Goal: Information Seeking & Learning: Learn about a topic

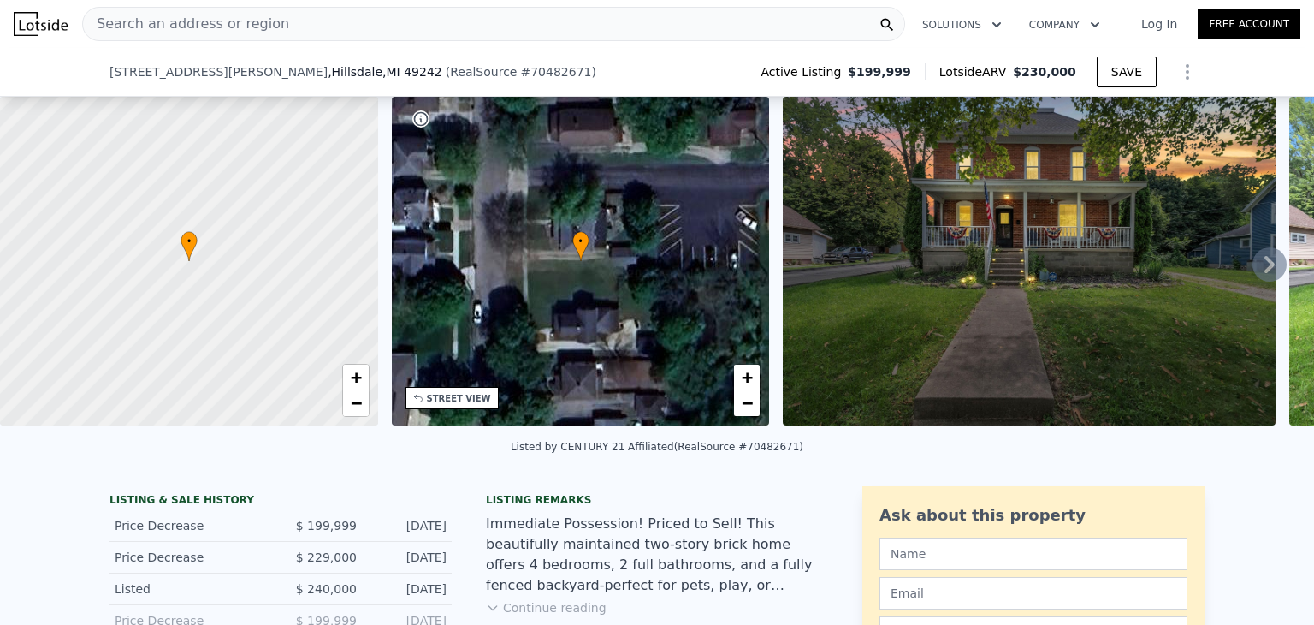
scroll to position [551, 0]
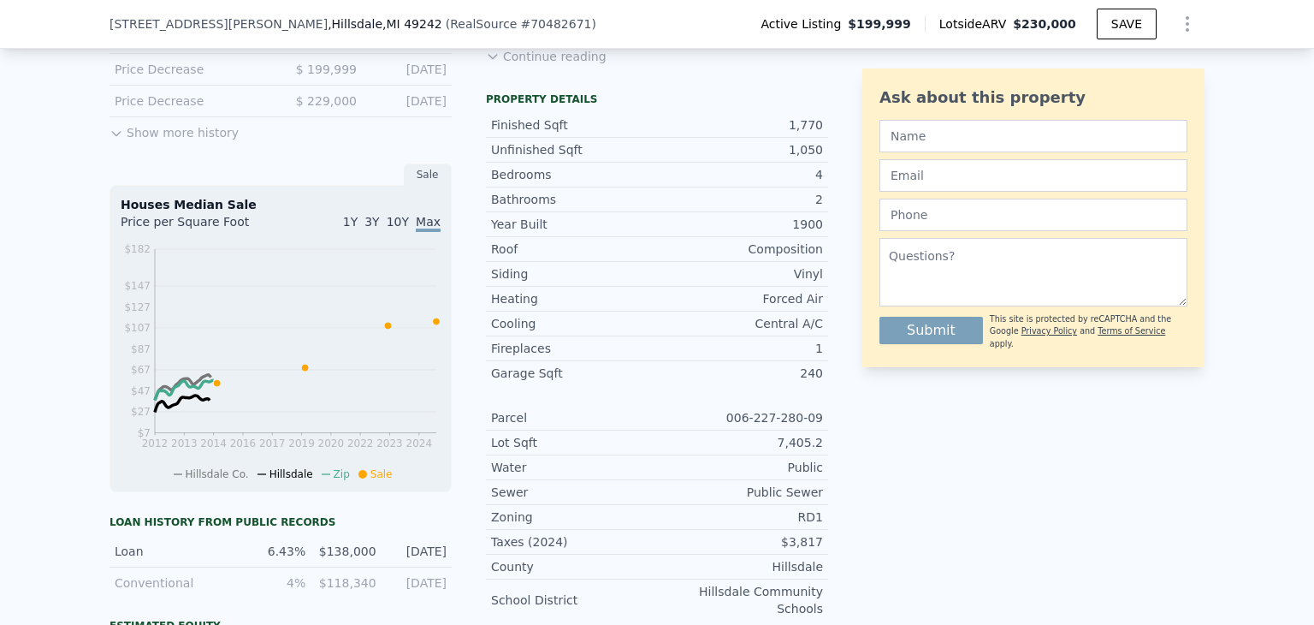
click at [123, 133] on button "Show more history" at bounding box center [174, 129] width 129 height 24
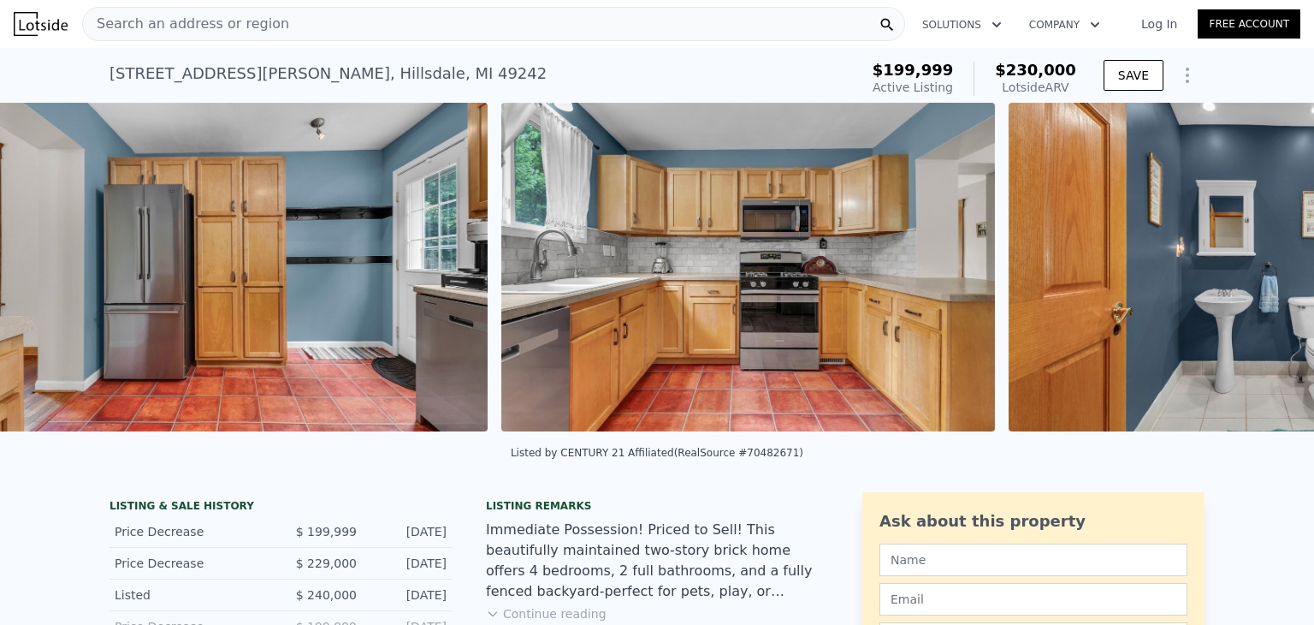
scroll to position [0, 7877]
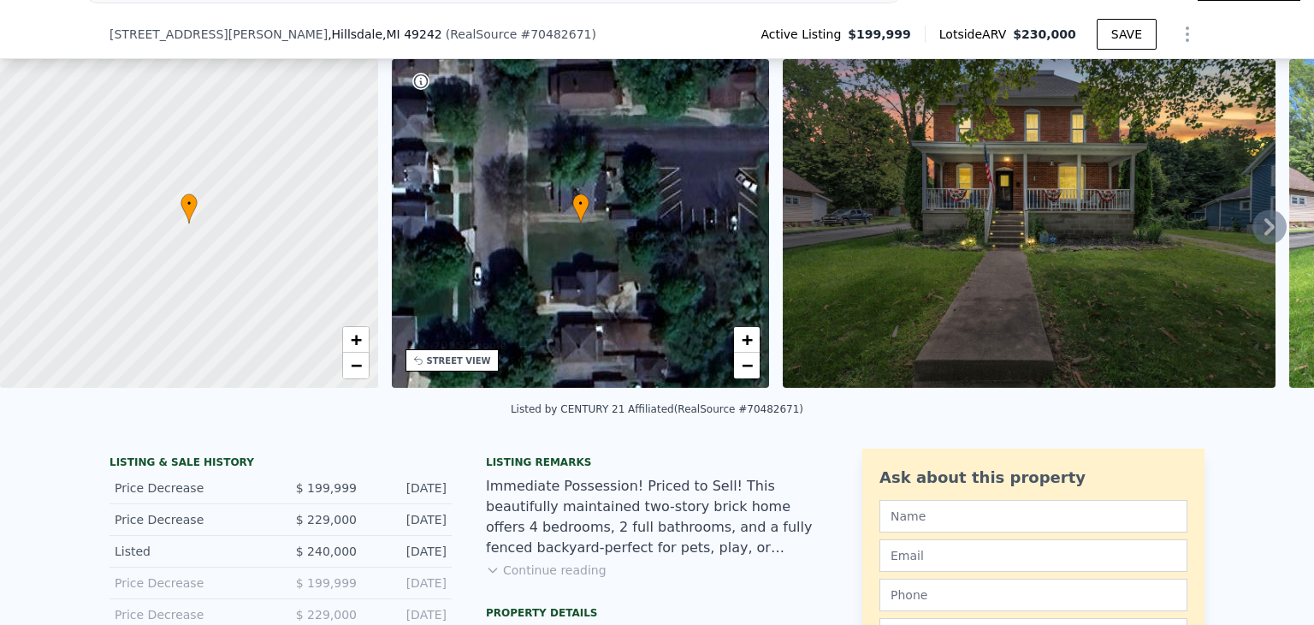
scroll to position [335, 0]
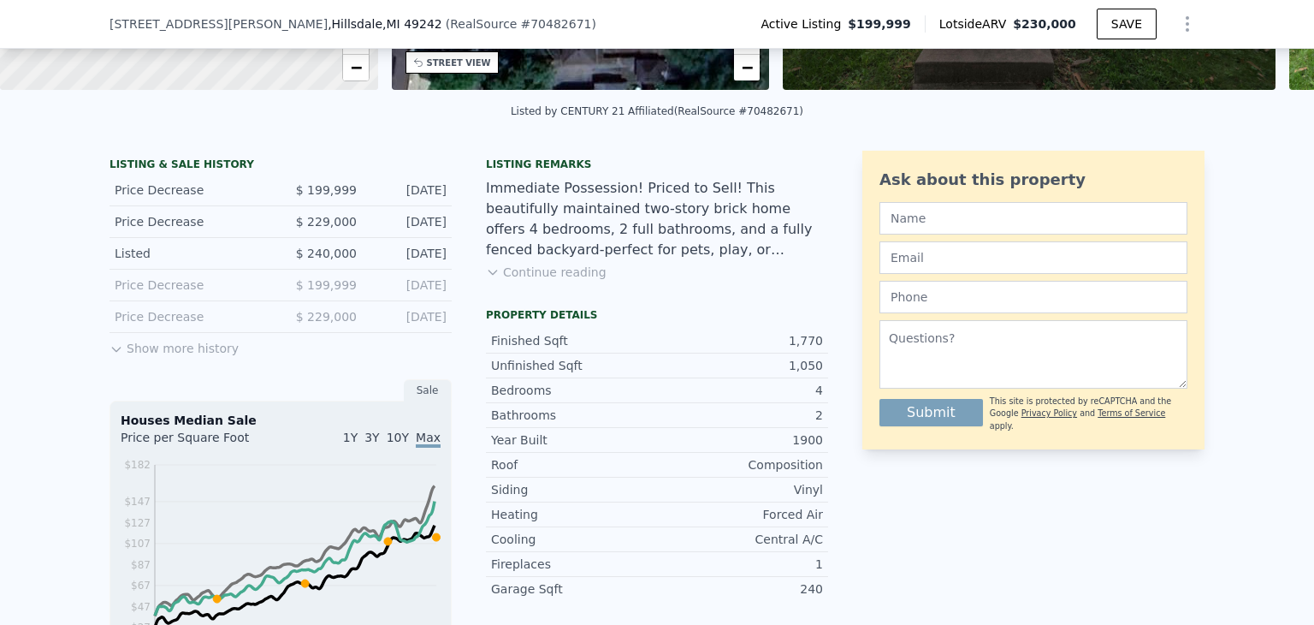
click at [126, 359] on div "LISTING & SALE HISTORY Price Decrease $ 199,999 [DATE] Price Decrease $ 229,000…" at bounding box center [281, 257] width 342 height 201
click at [118, 357] on button "Show more history" at bounding box center [174, 345] width 129 height 24
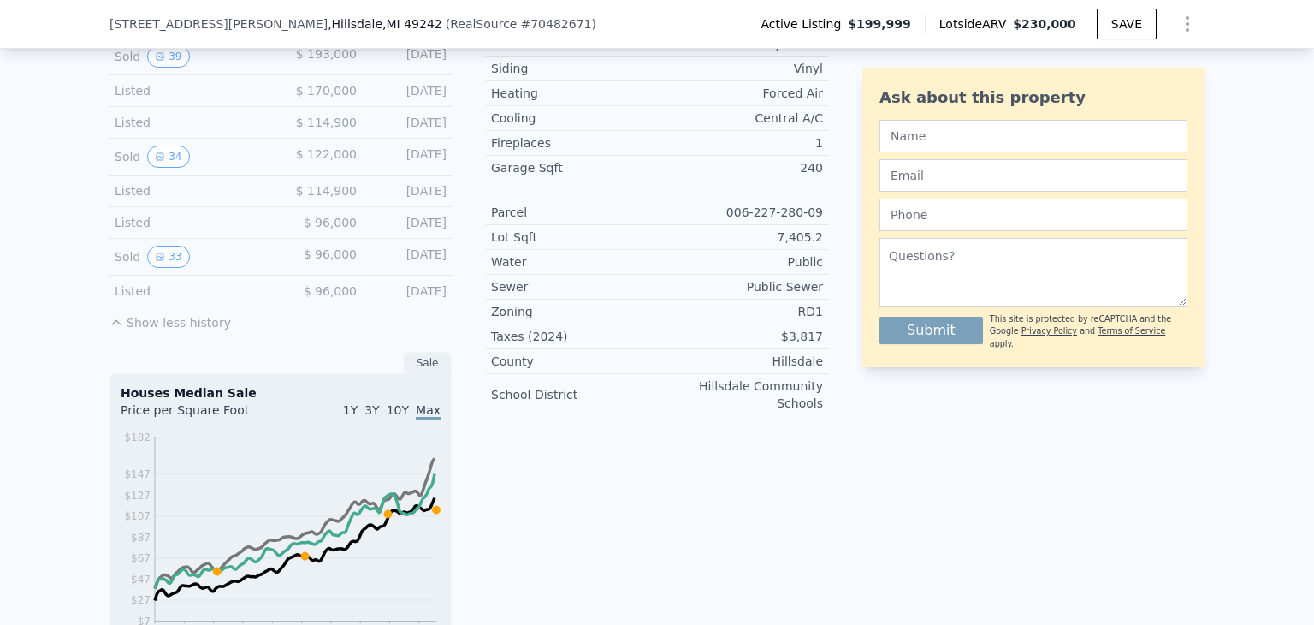
scroll to position [756, 0]
click at [161, 269] on button "33" at bounding box center [168, 257] width 42 height 22
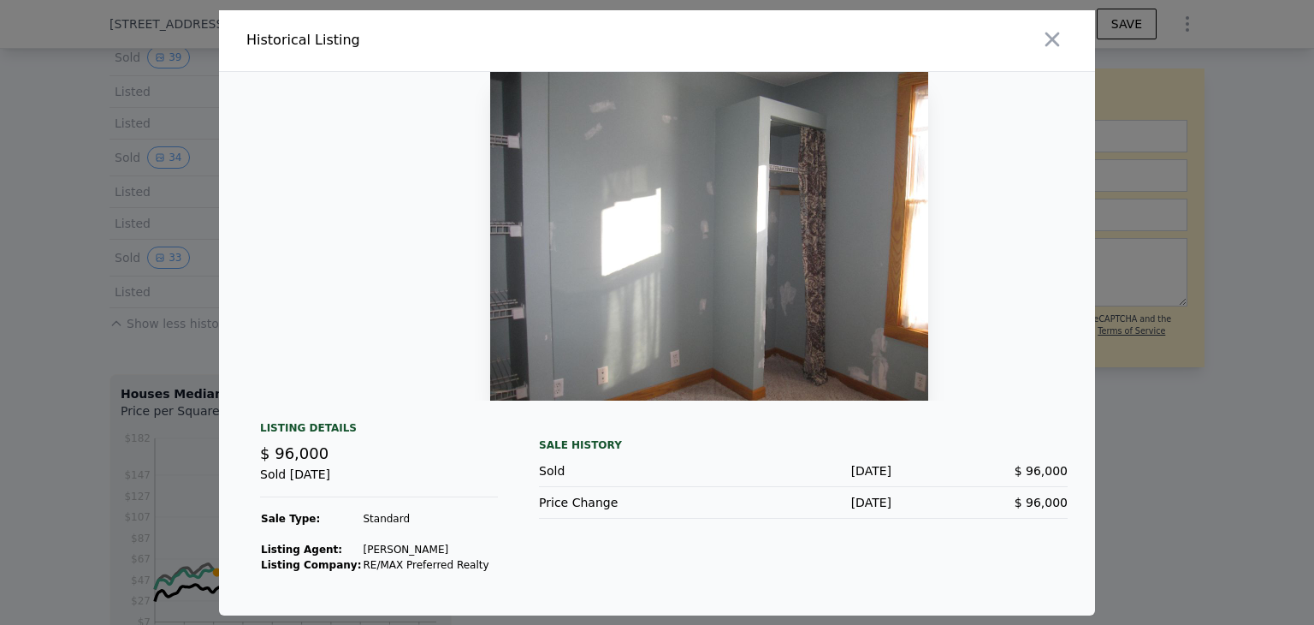
scroll to position [0, 1547]
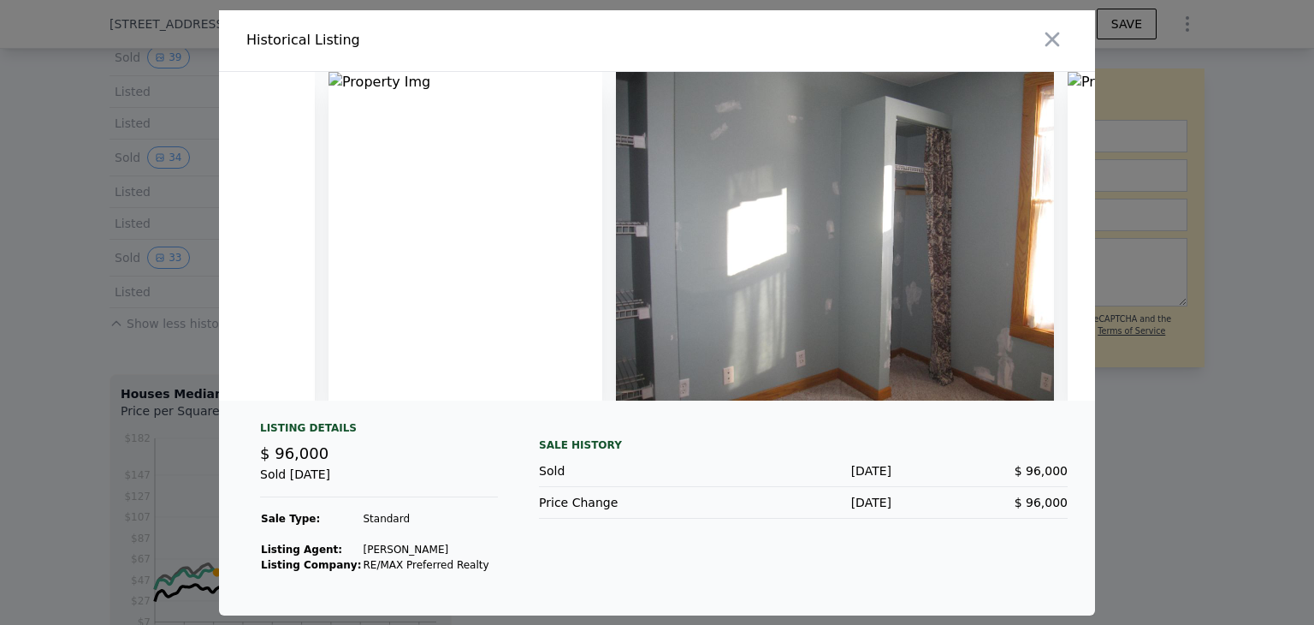
click at [0, 473] on div at bounding box center [657, 312] width 1314 height 625
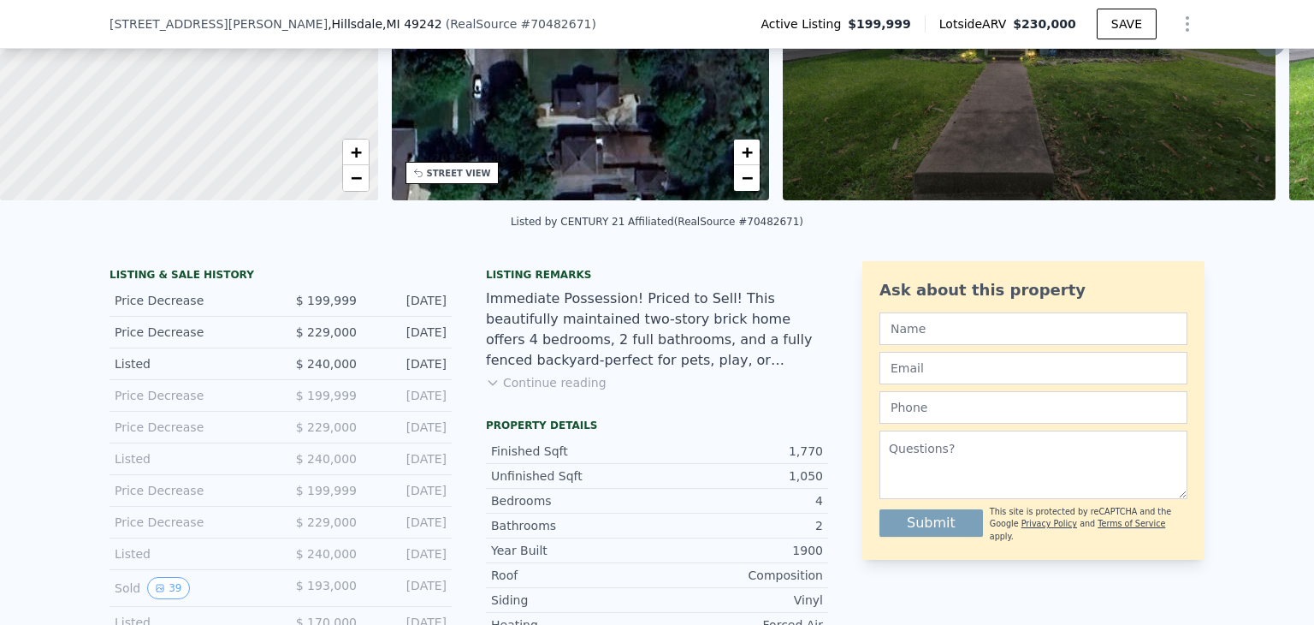
scroll to position [222, 0]
